Goal: Use online tool/utility: Utilize a website feature to perform a specific function

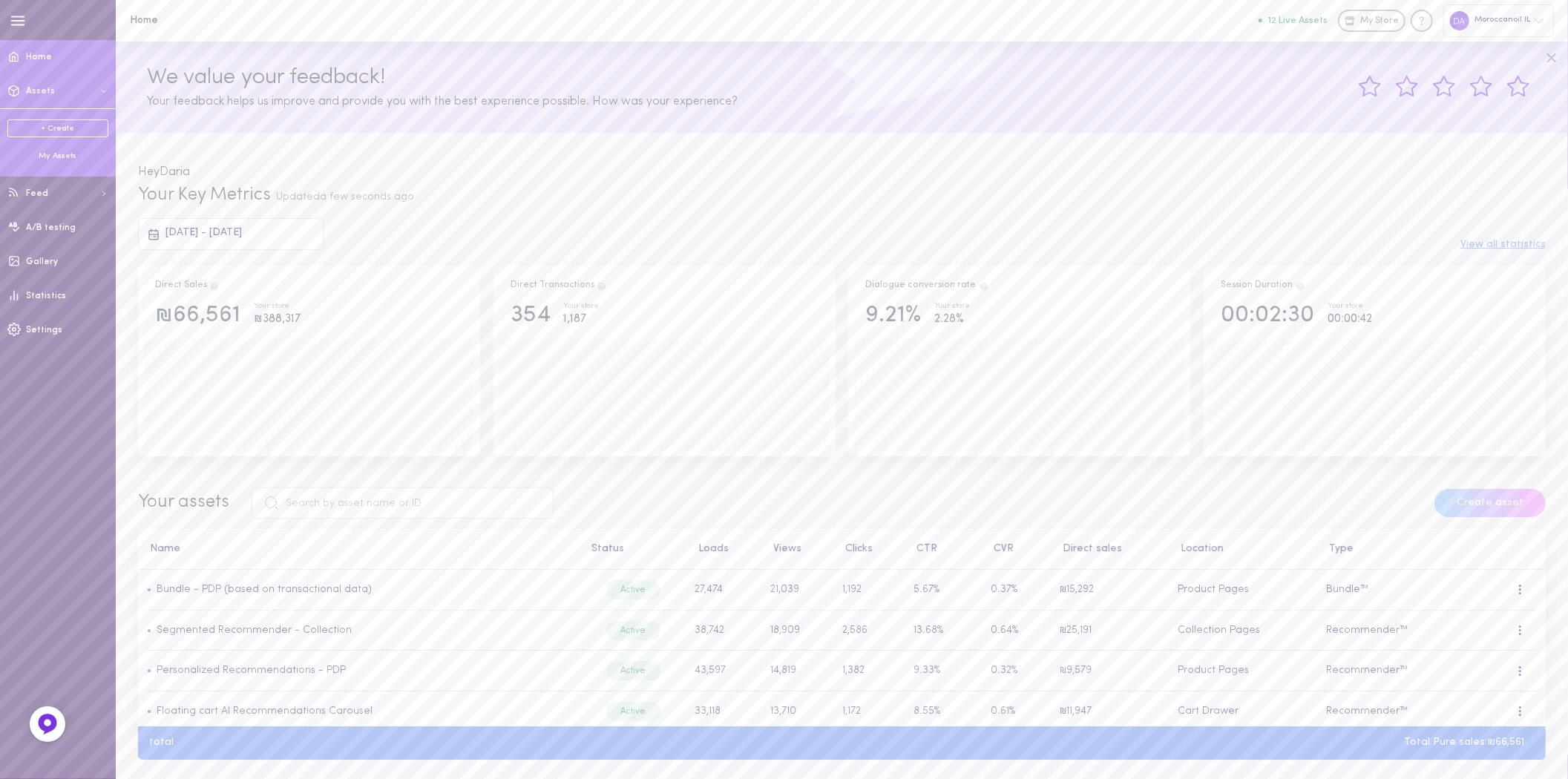
click at [48, 160] on div "My Assets" at bounding box center [57, 156] width 101 height 11
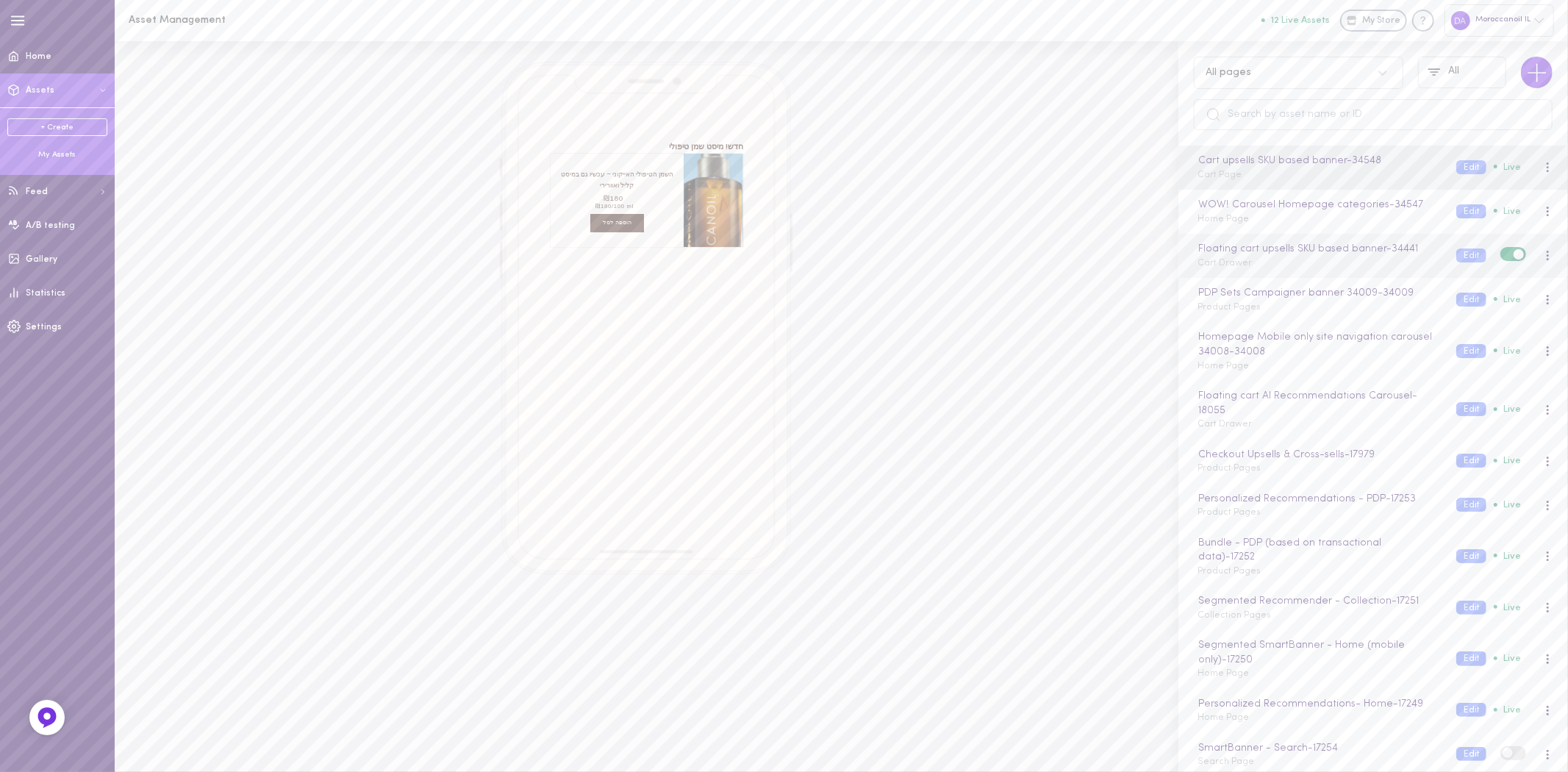
click at [1246, 275] on div "Floating cart upsells SKU based banner - 34441 Cart Drawer Edit Live" at bounding box center [1373, 256] width 389 height 44
click at [1251, 319] on div "PDP Sets Campaigner banner 34009 - 34009 Product Pages Edit Live" at bounding box center [1373, 300] width 389 height 44
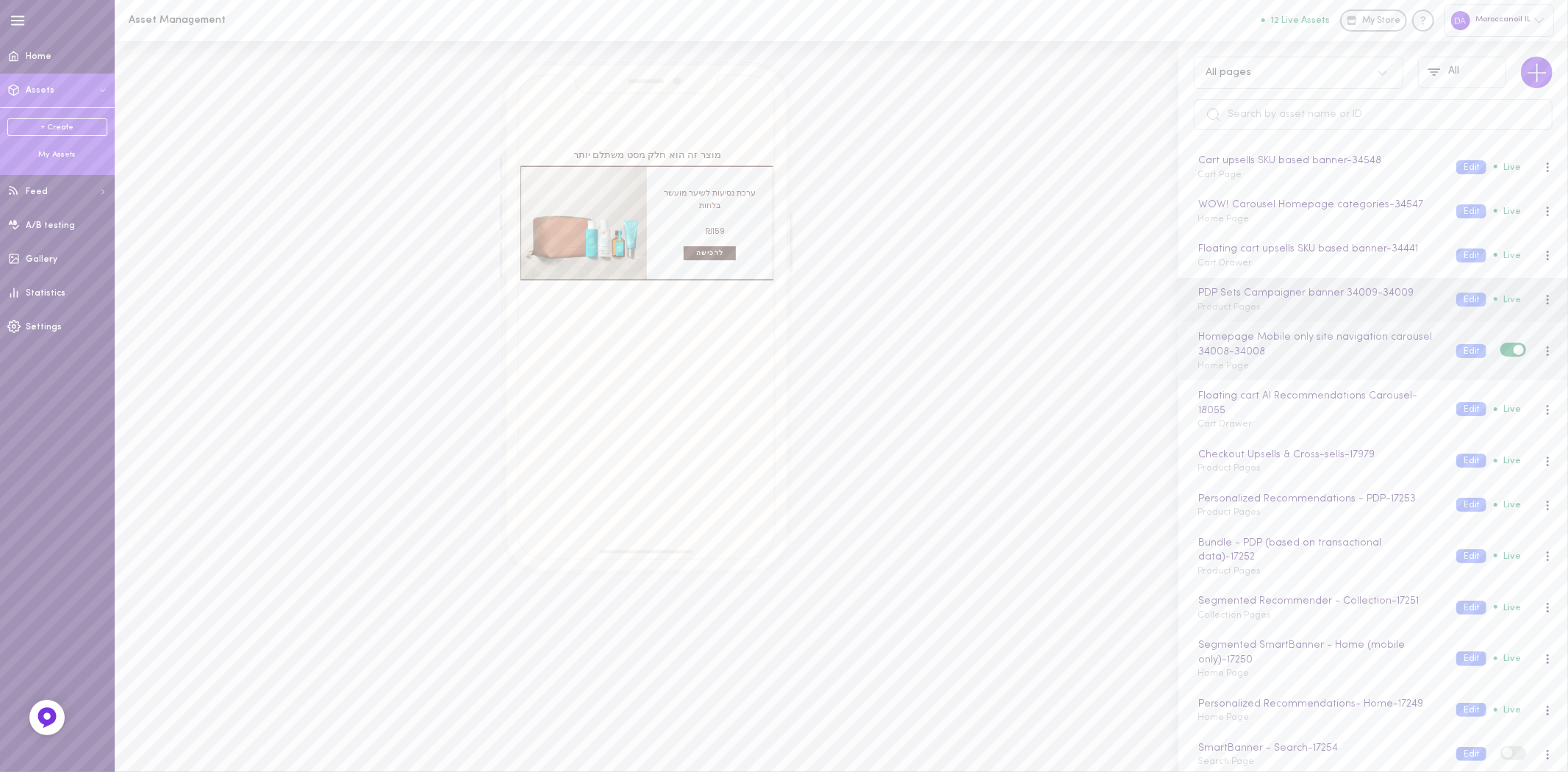
click at [1253, 373] on div "Homepage Mobile only site navigation carousel 34008 - 34008 Home Page" at bounding box center [1316, 351] width 258 height 43
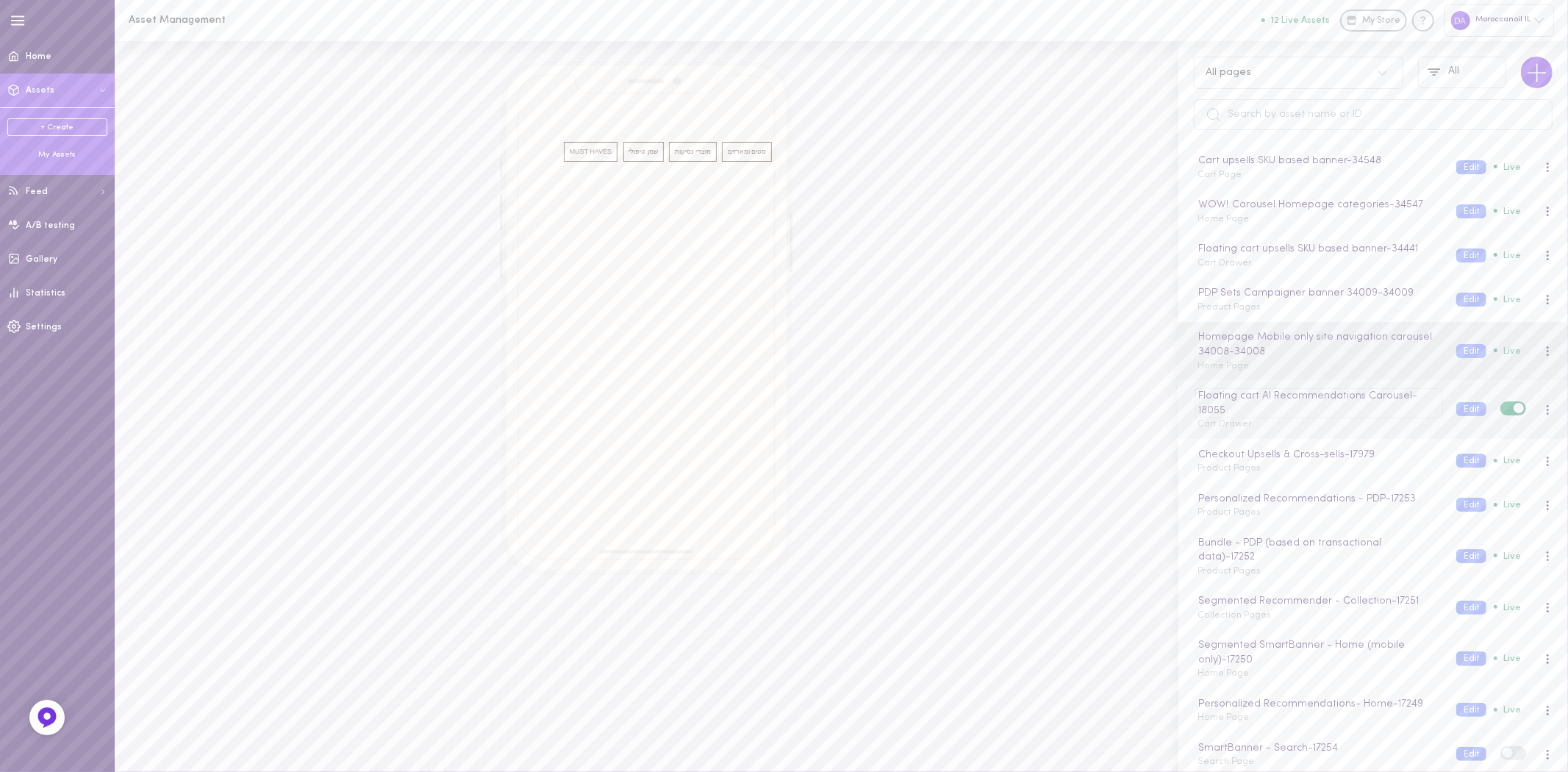
click at [1284, 413] on div "Floating cart AI Recommendations Carousel - 18055" at bounding box center [1318, 404] width 247 height 30
click at [1284, 428] on div "Cart upsells SKU based banner - 34548 Cart Page Edit Live WOW! Carousel Homepag…" at bounding box center [1373, 459] width 389 height 627
click at [1284, 428] on div "Floating cart AI Recommendations Carousel - 18055 Cart Drawer" at bounding box center [1316, 410] width 258 height 43
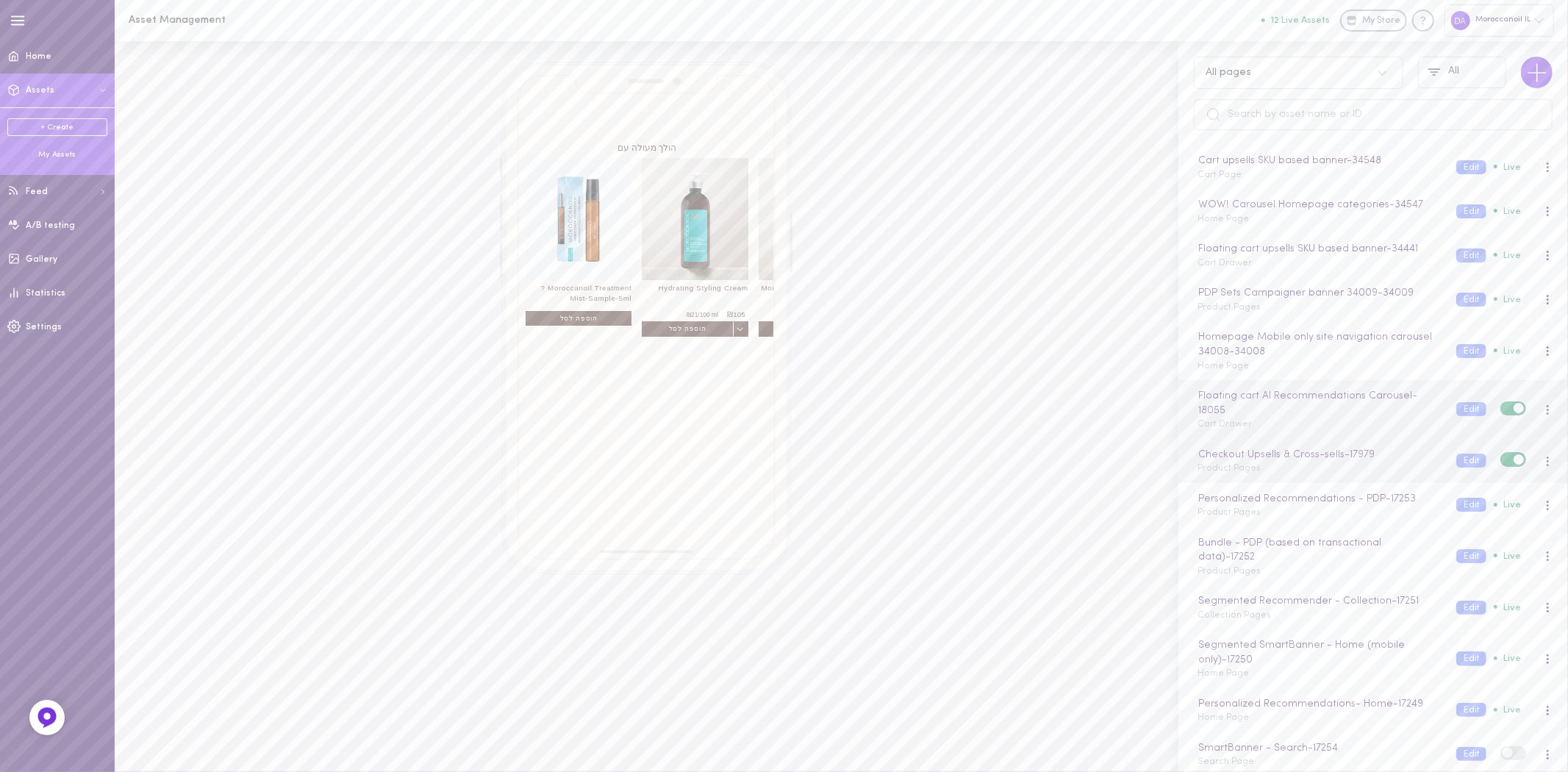
click at [1284, 480] on div "Checkout Upsells & Cross-sells - 17979 Product Pages Edit Live" at bounding box center [1373, 461] width 389 height 44
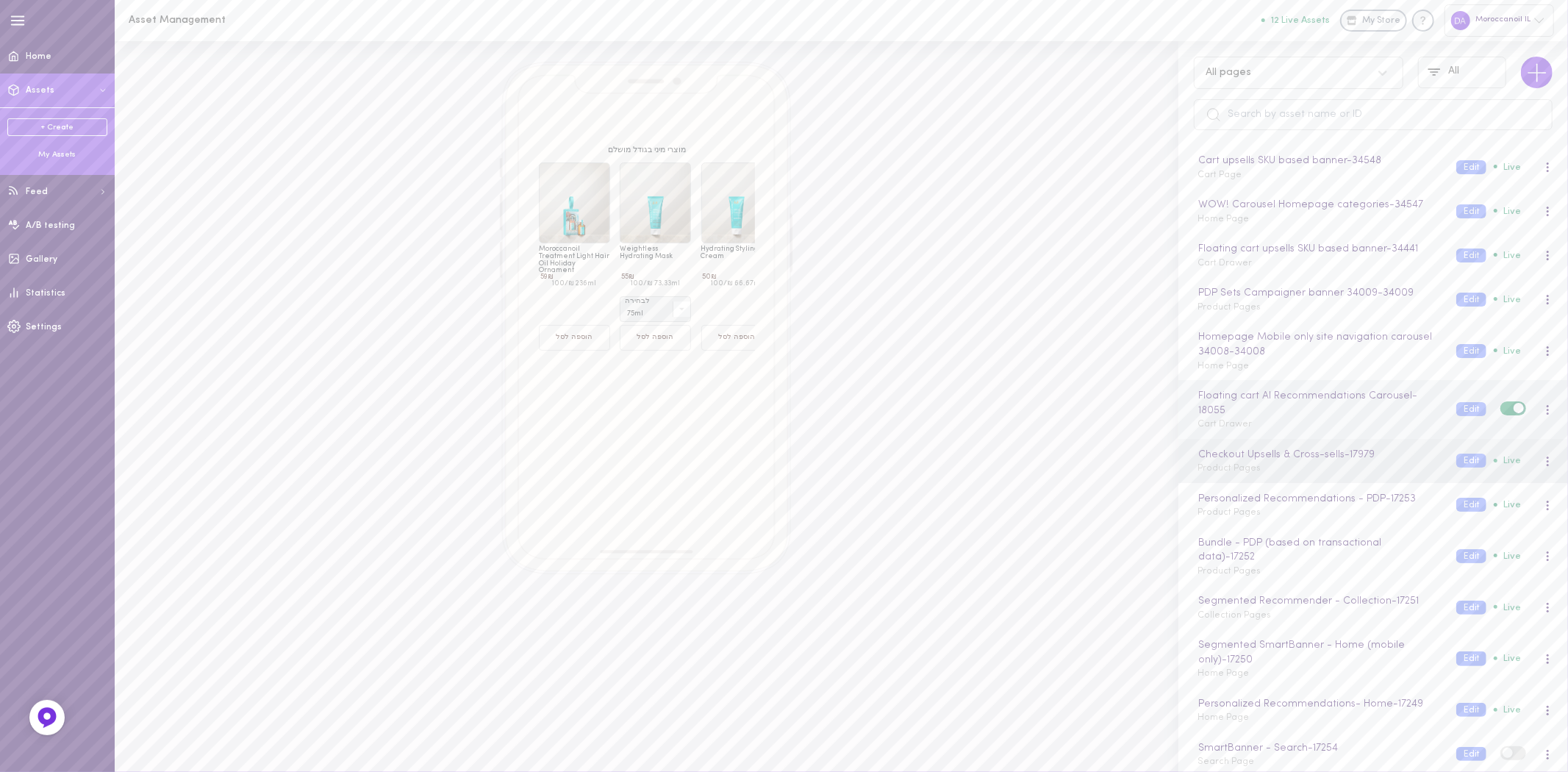
click at [1285, 430] on div "Floating cart AI Recommendations Carousel - 18055 Cart Drawer" at bounding box center [1316, 410] width 258 height 43
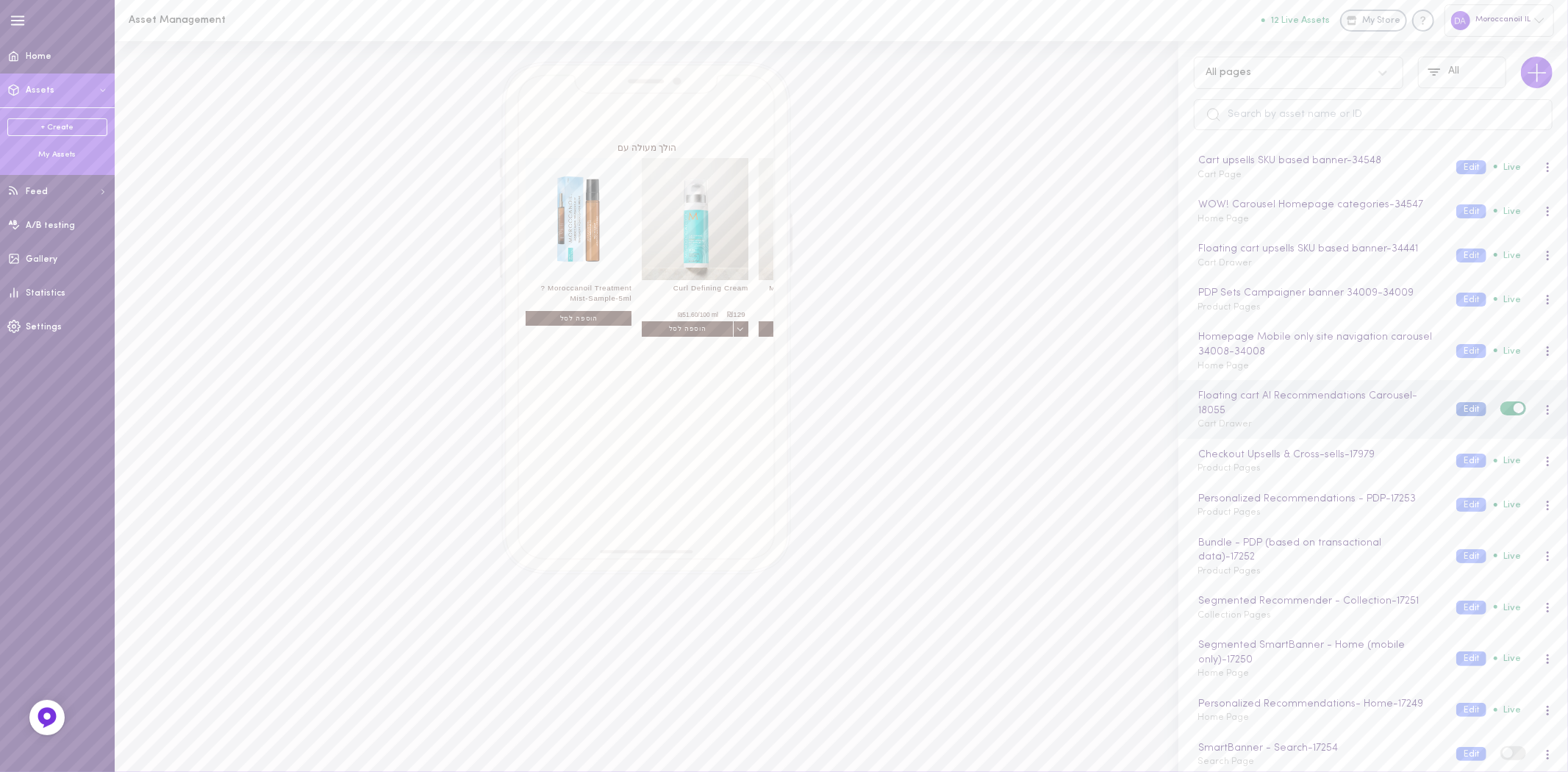
click at [1457, 403] on button "Edit" at bounding box center [1472, 410] width 30 height 14
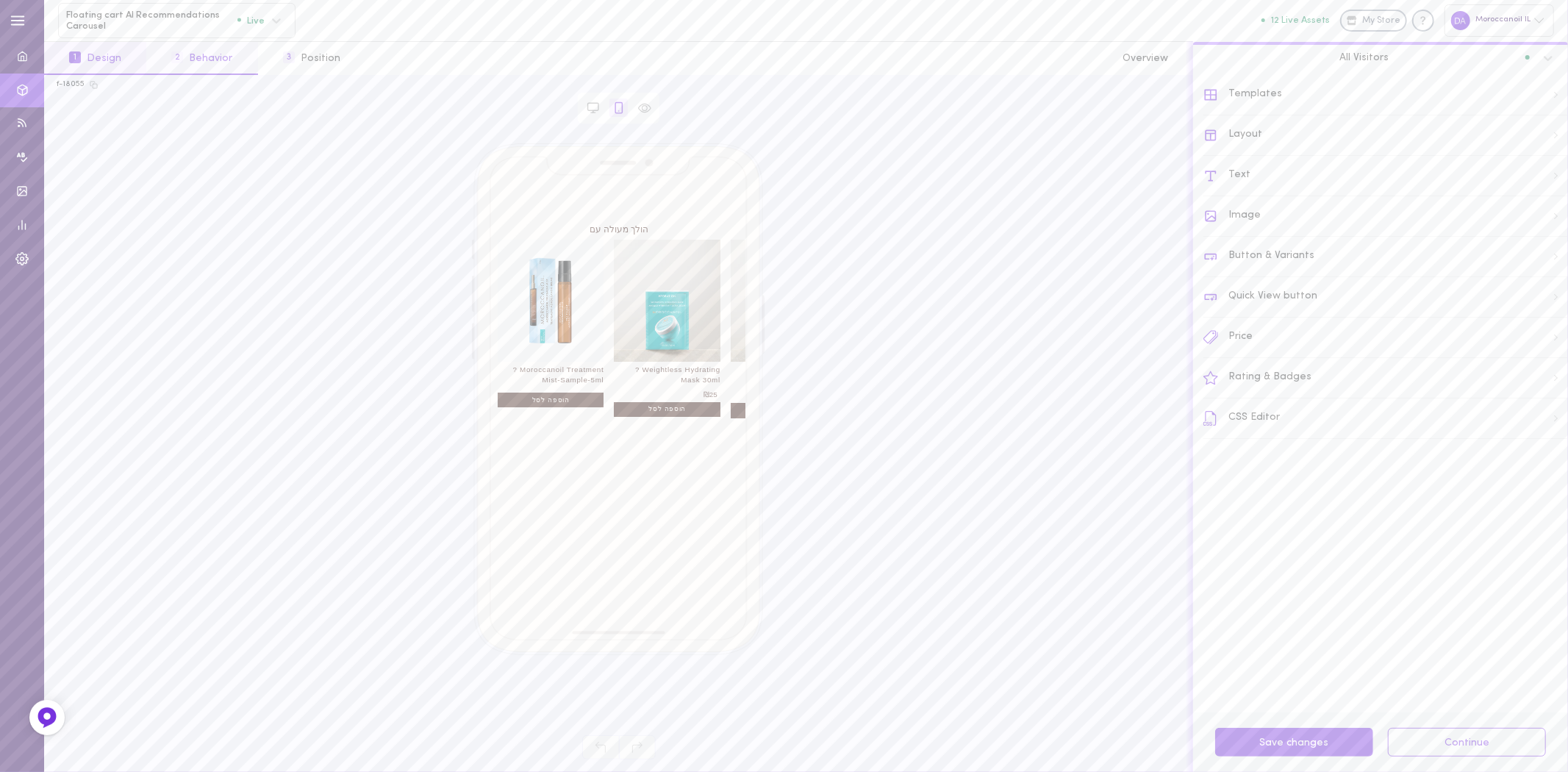
click at [218, 53] on button "2 Behavior" at bounding box center [201, 58] width 111 height 33
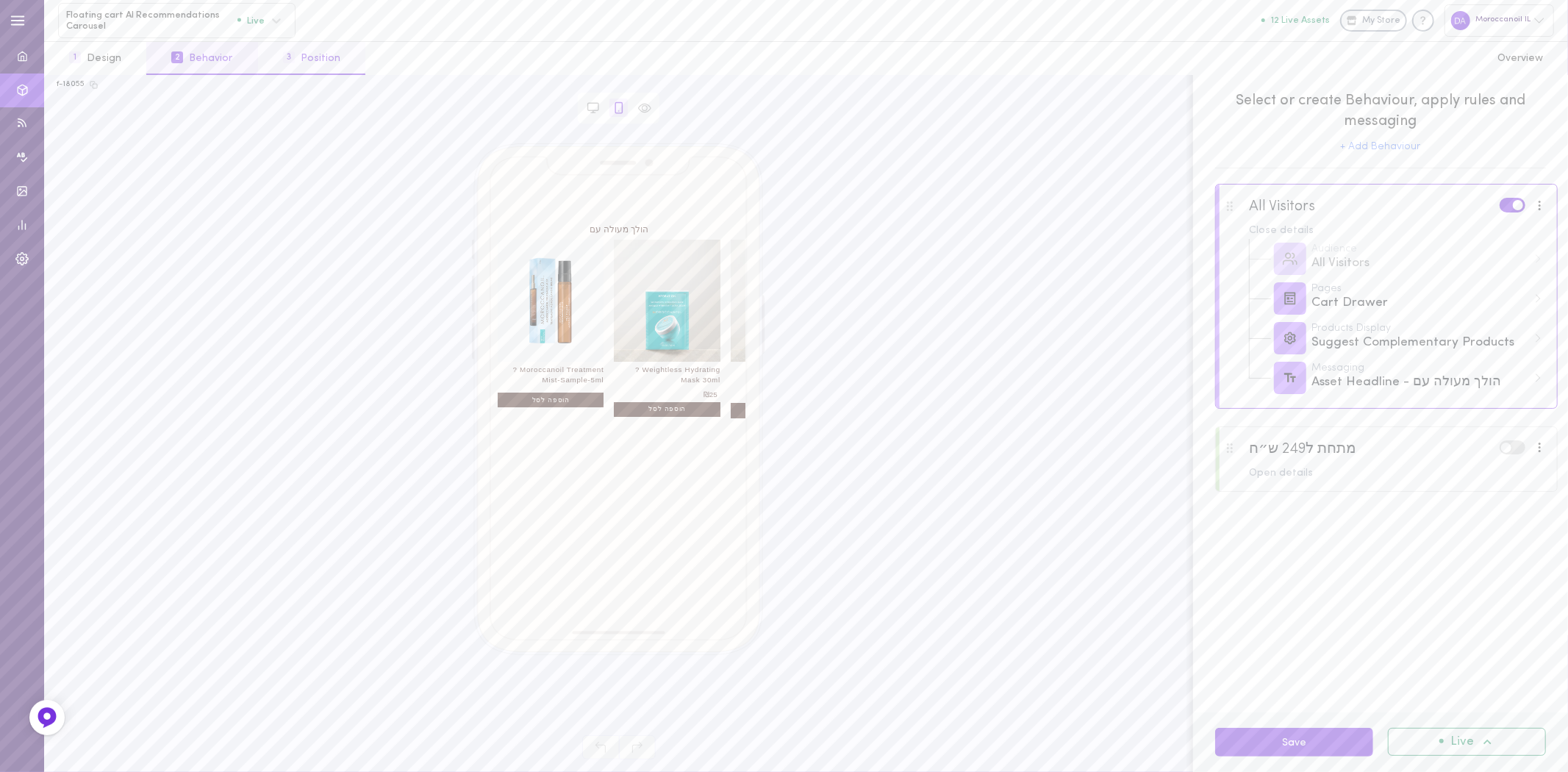
click at [312, 64] on button "3 Position" at bounding box center [311, 58] width 107 height 33
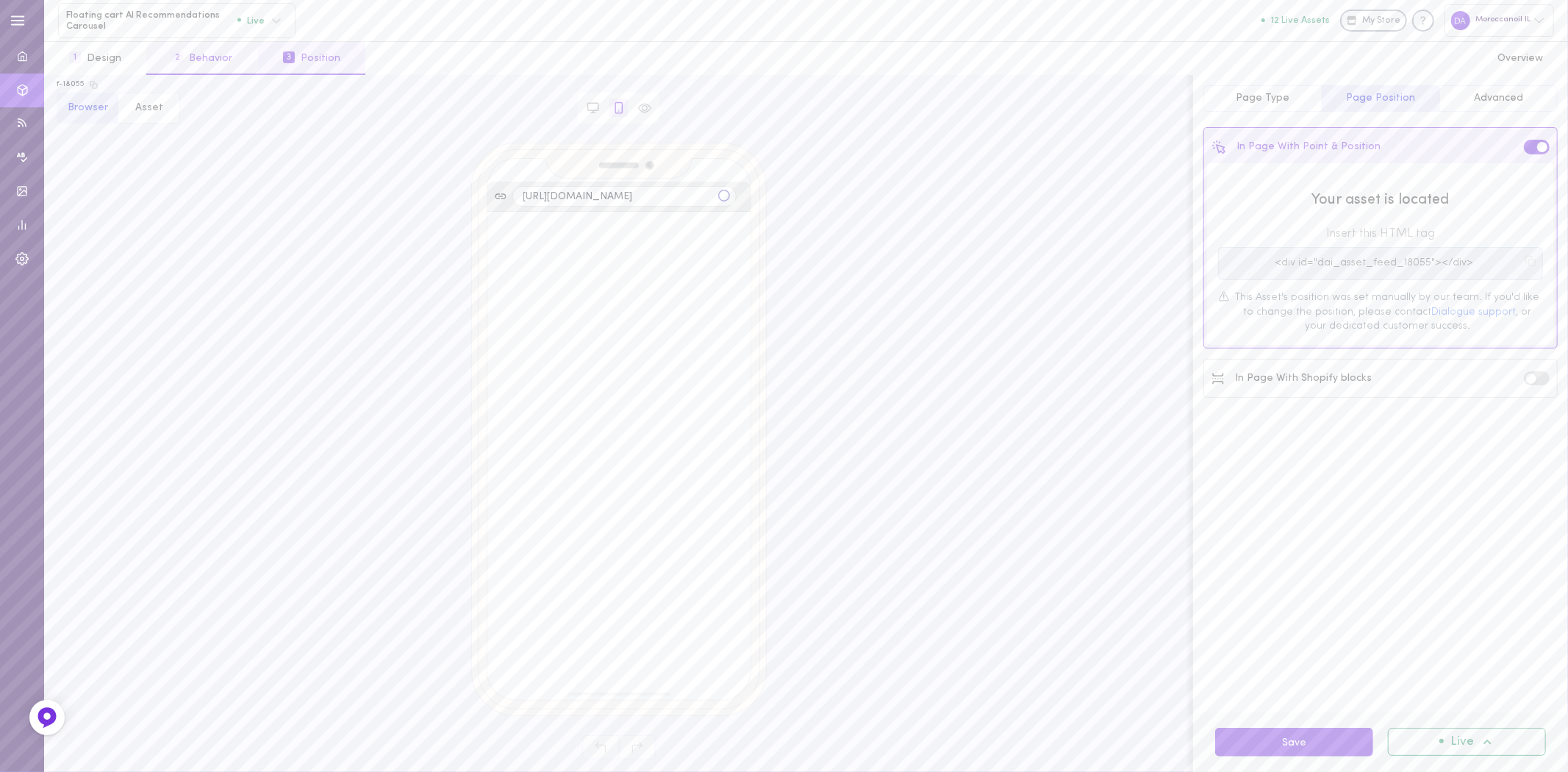
click at [186, 54] on button "2 Behavior" at bounding box center [201, 58] width 111 height 33
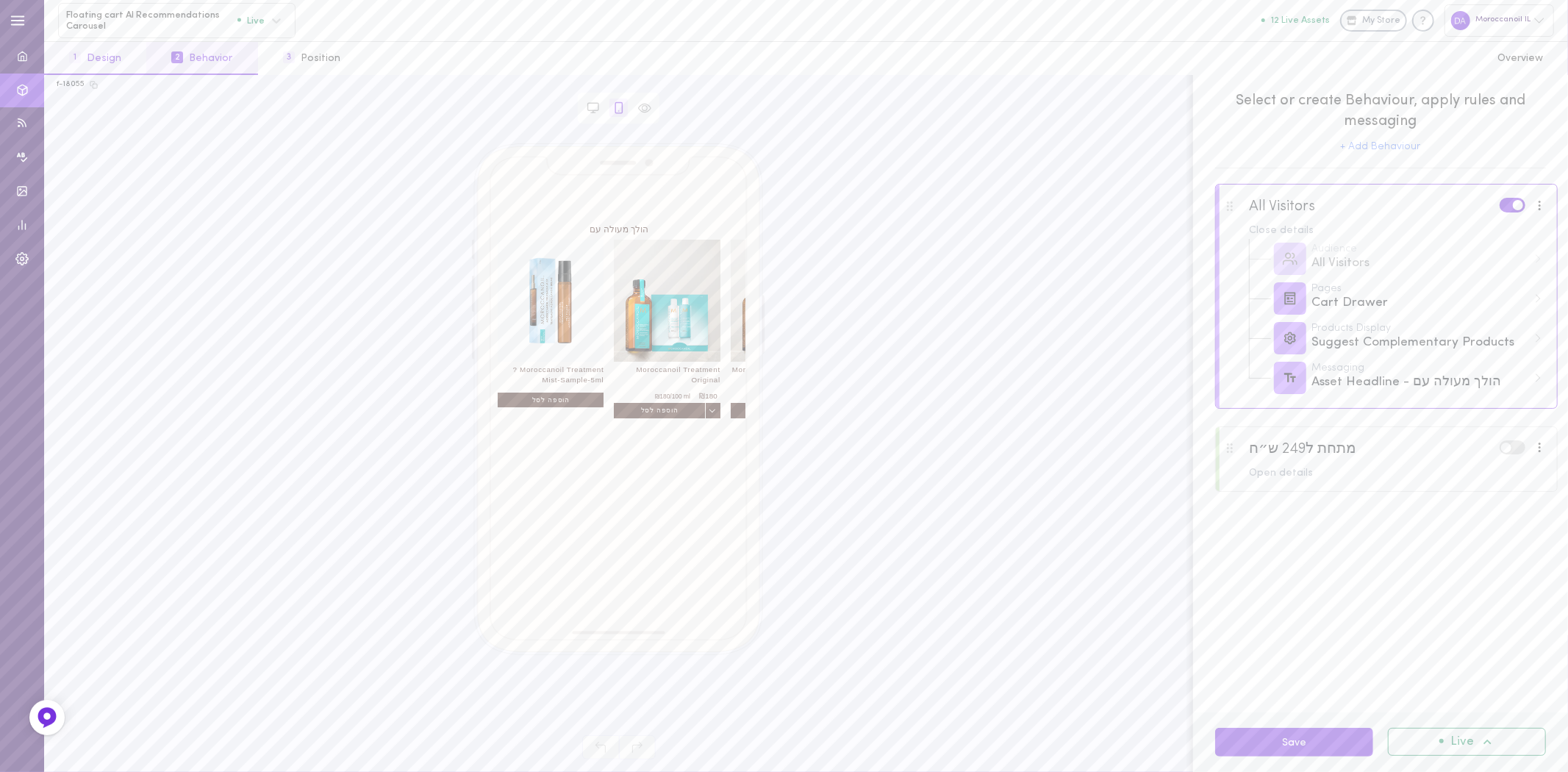
click at [94, 59] on button "1 Design" at bounding box center [96, 58] width 103 height 33
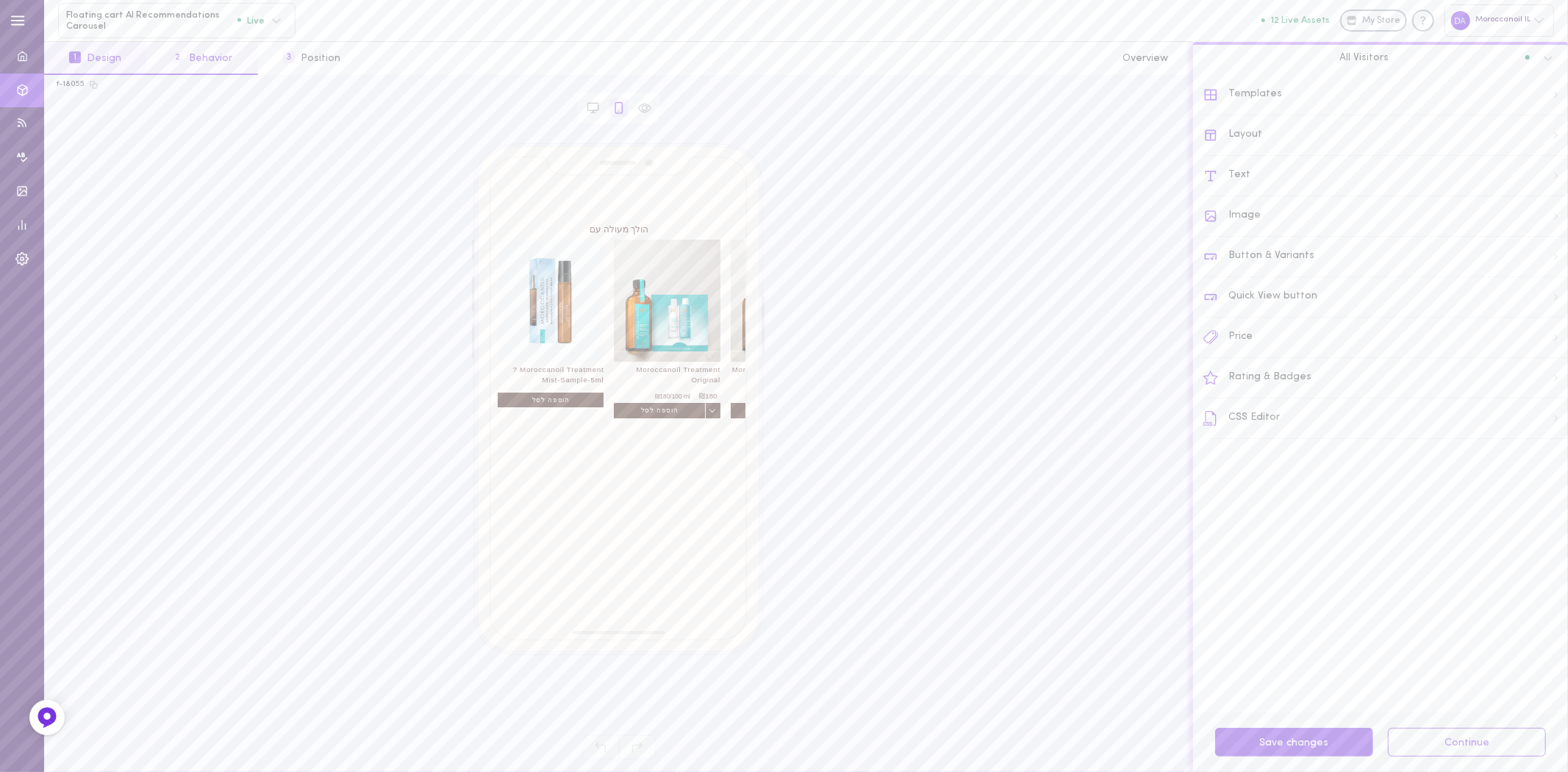
click at [206, 60] on button "2 Behavior" at bounding box center [201, 58] width 111 height 33
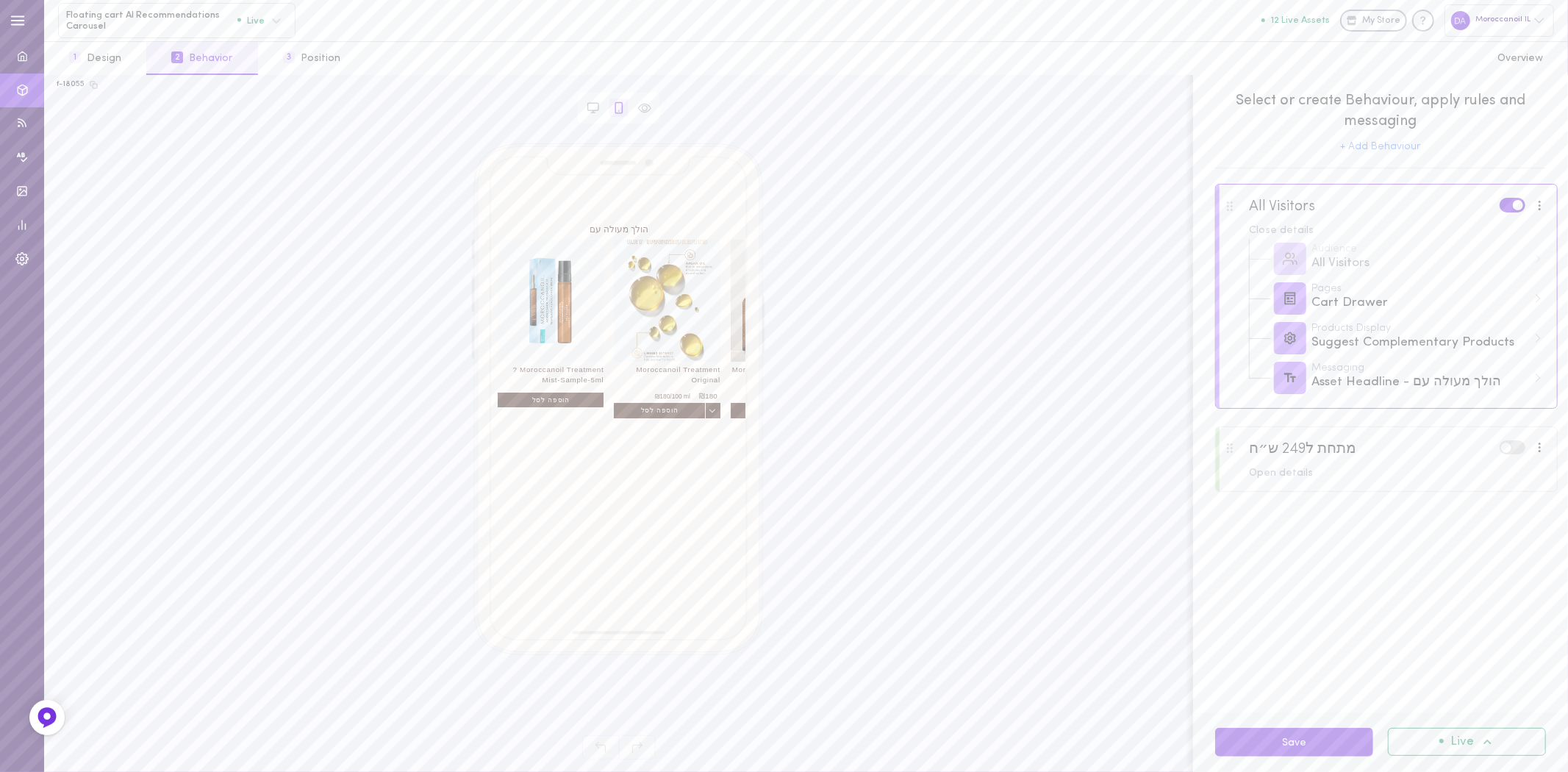
click at [667, 266] on span at bounding box center [667, 301] width 106 height 122
click at [1364, 356] on div "Products Display Suggest Complementary Products" at bounding box center [1398, 338] width 298 height 40
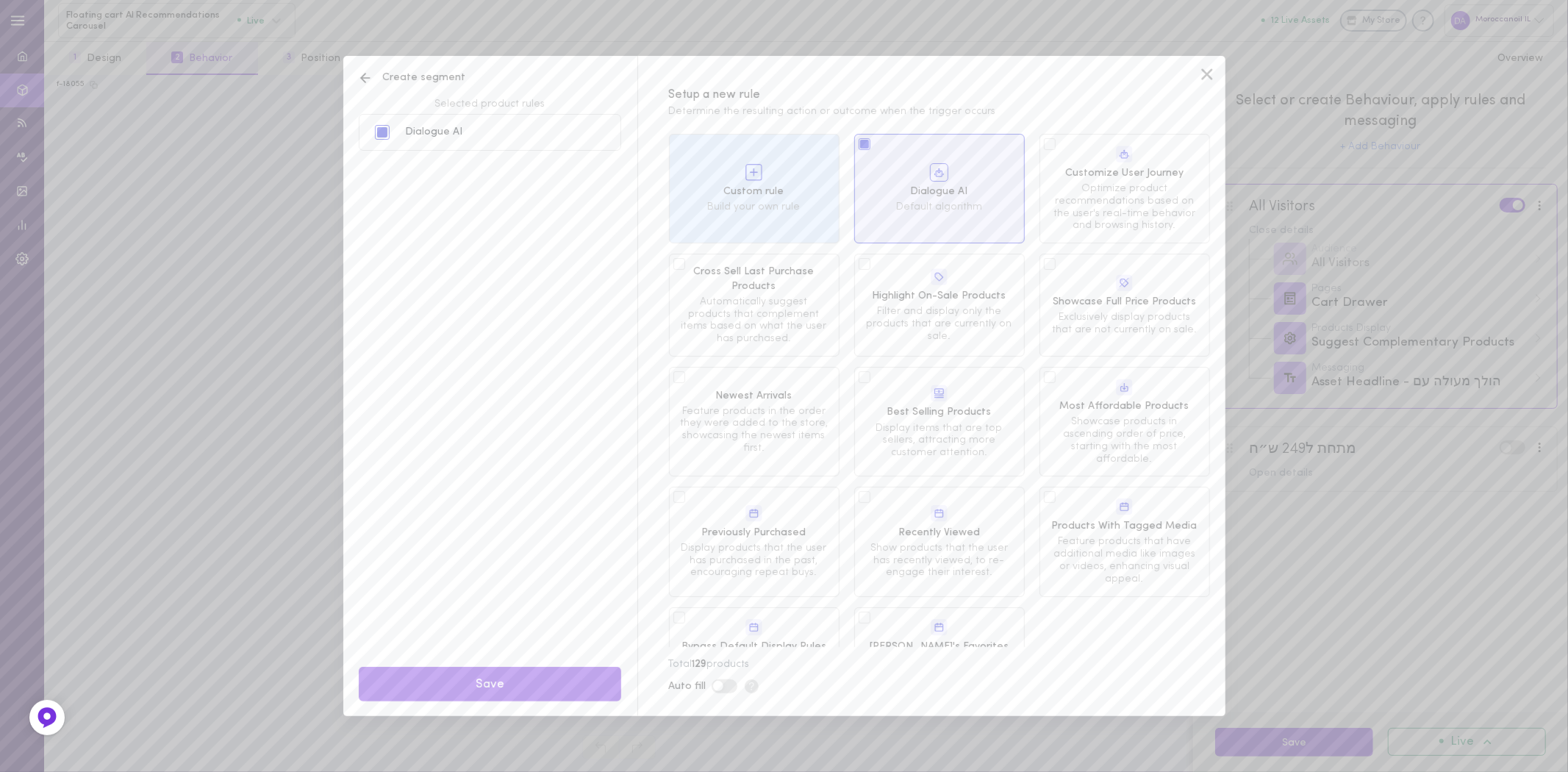
click at [295, 342] on div "Create segment Selected product rules Dialogue AI Save Setup a new rule Determi…" at bounding box center [784, 386] width 1568 height 772
click at [1206, 69] on icon at bounding box center [1207, 73] width 22 height 22
